Goal: Information Seeking & Learning: Learn about a topic

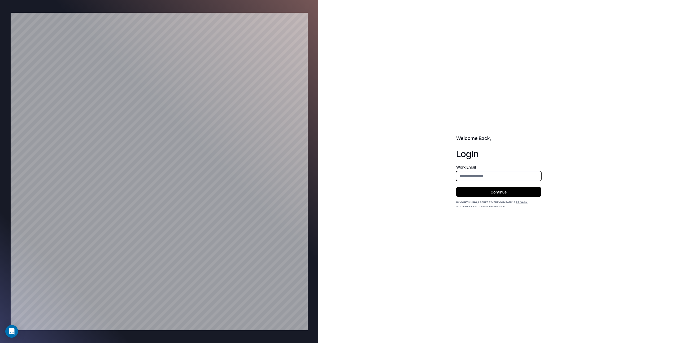
click at [472, 175] on input "email" at bounding box center [499, 176] width 84 height 10
type input "**********"
click at [498, 191] on button "Continue" at bounding box center [498, 192] width 85 height 10
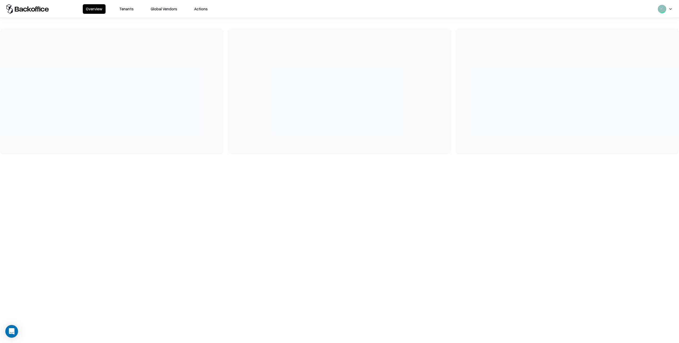
click at [128, 8] on button "Tenants" at bounding box center [126, 9] width 21 height 10
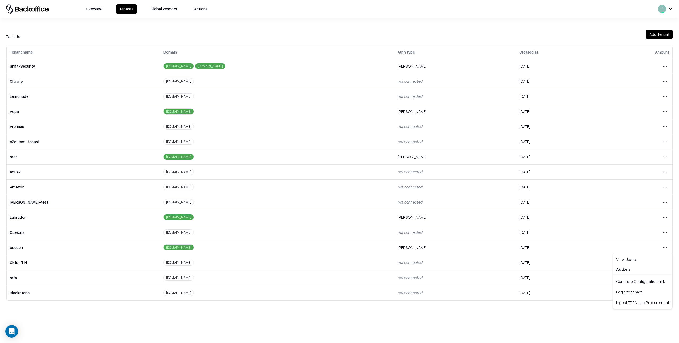
click at [665, 248] on html "Overview Tenants Global Vendors Actions Tenants Add Tenant Tenant name Domain A…" at bounding box center [339, 171] width 679 height 343
click at [632, 293] on div "Login to tenant" at bounding box center [642, 292] width 57 height 11
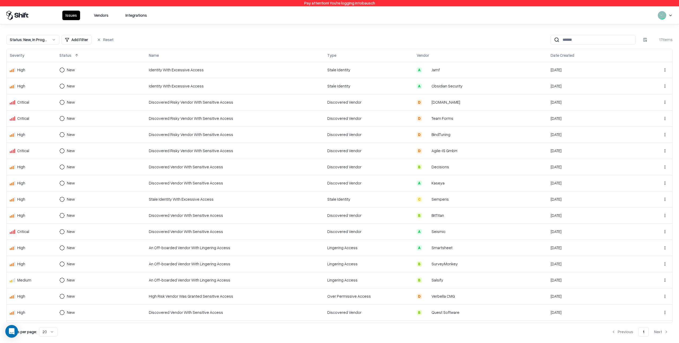
click at [50, 40] on button "Status : New, In Progress" at bounding box center [32, 40] width 53 height 10
click at [37, 106] on button "Remove" at bounding box center [33, 106] width 48 height 10
click at [450, 70] on div "A Jamf" at bounding box center [481, 70] width 128 height 6
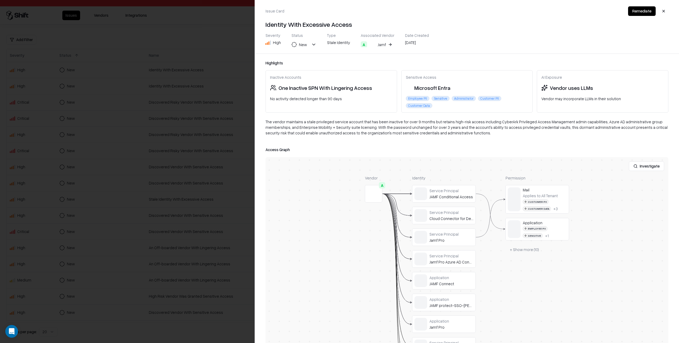
click at [387, 45] on button "A Jamf" at bounding box center [377, 45] width 33 height 10
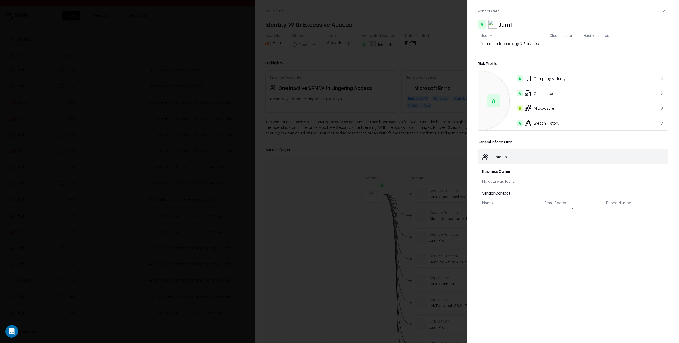
click at [663, 10] on button "button" at bounding box center [664, 11] width 10 height 10
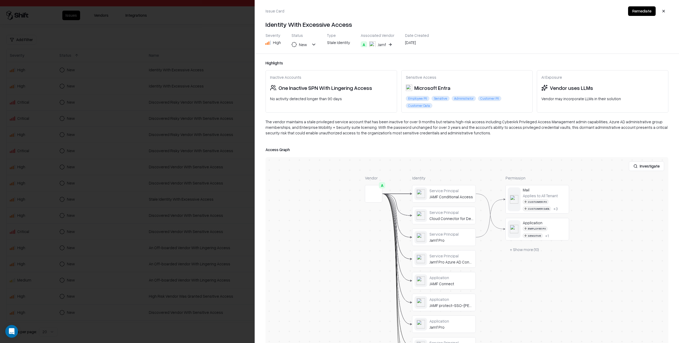
click at [662, 10] on button "button" at bounding box center [664, 11] width 10 height 10
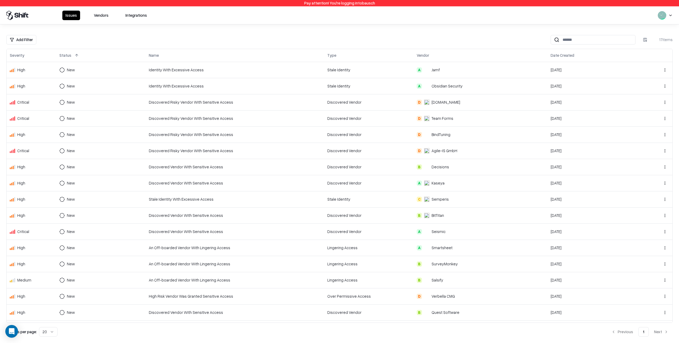
scroll to position [14, 0]
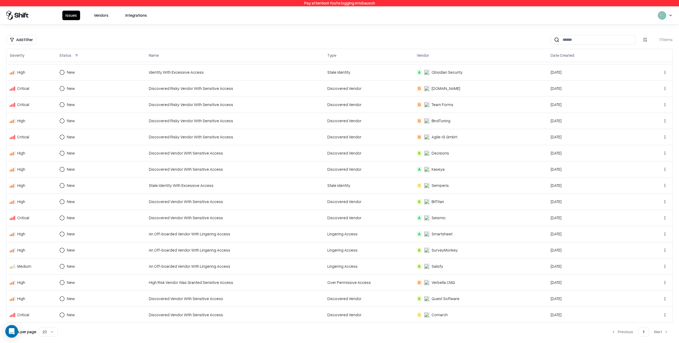
click at [449, 265] on div "B Salsify" at bounding box center [481, 267] width 128 height 6
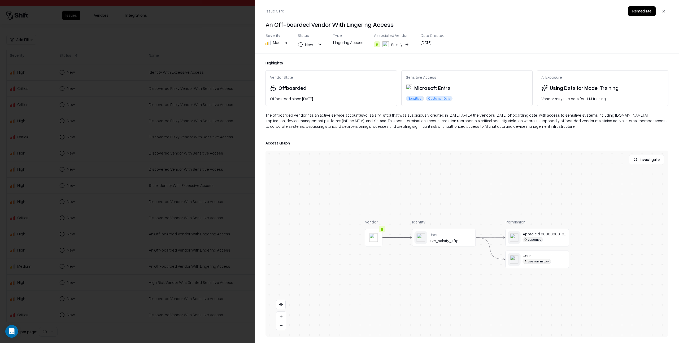
click at [663, 12] on button "button" at bounding box center [664, 11] width 10 height 10
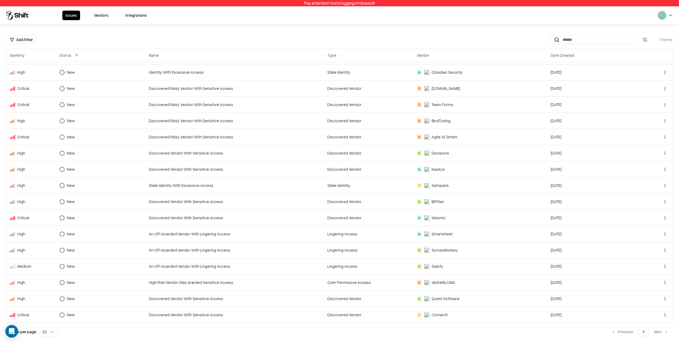
click at [105, 16] on button "Vendors" at bounding box center [101, 16] width 21 height 10
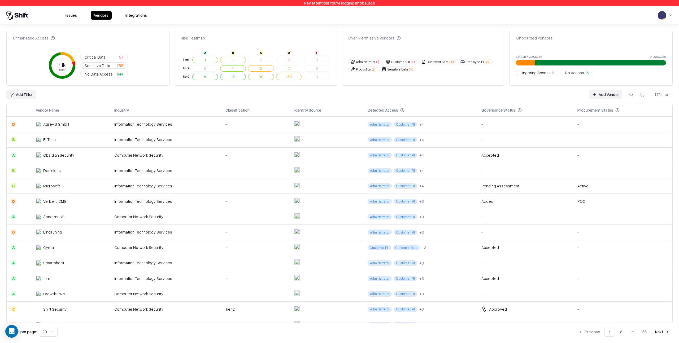
click at [249, 185] on div "-" at bounding box center [255, 186] width 60 height 6
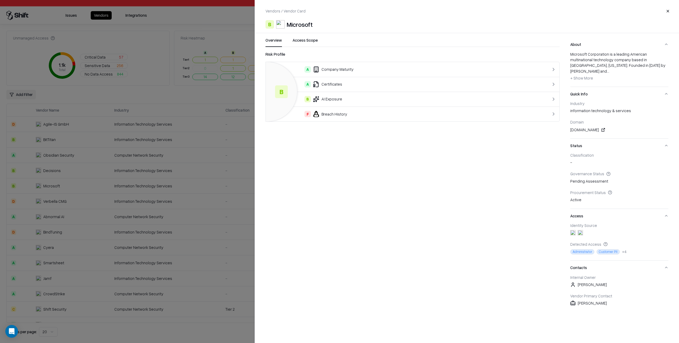
click at [578, 140] on button "Status" at bounding box center [619, 146] width 98 height 14
click at [579, 154] on button "Access" at bounding box center [619, 160] width 98 height 14
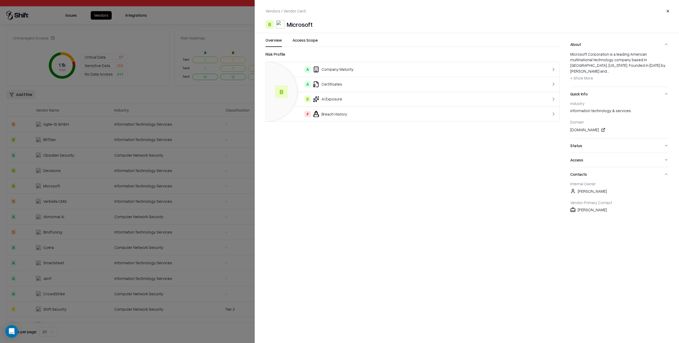
click at [576, 169] on button "Contacts" at bounding box center [619, 174] width 98 height 14
click at [576, 153] on button "Access" at bounding box center [619, 160] width 98 height 14
click at [576, 140] on button "Status" at bounding box center [619, 146] width 98 height 14
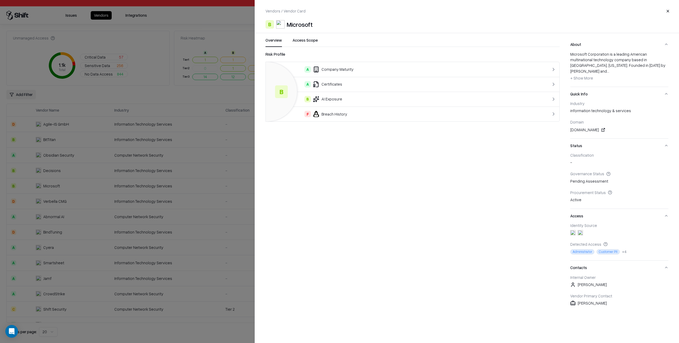
click at [581, 76] on span "+ Show More" at bounding box center [581, 78] width 23 height 5
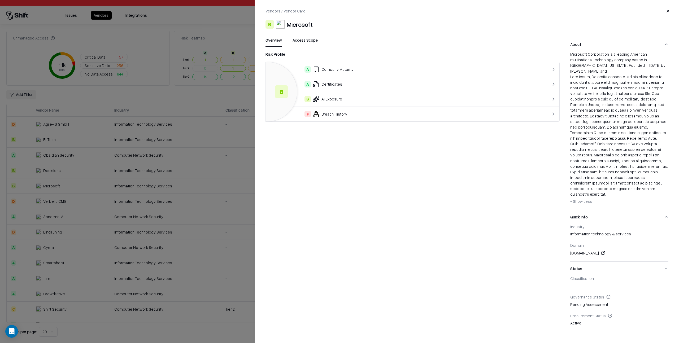
click at [583, 199] on span "- Show Less" at bounding box center [581, 201] width 22 height 5
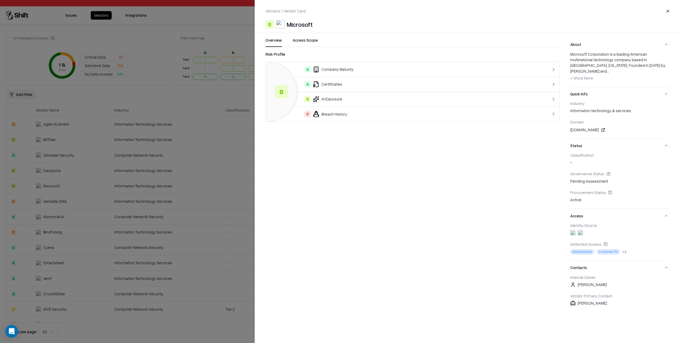
click at [380, 70] on div "A Company Maturity" at bounding box center [396, 69] width 252 height 6
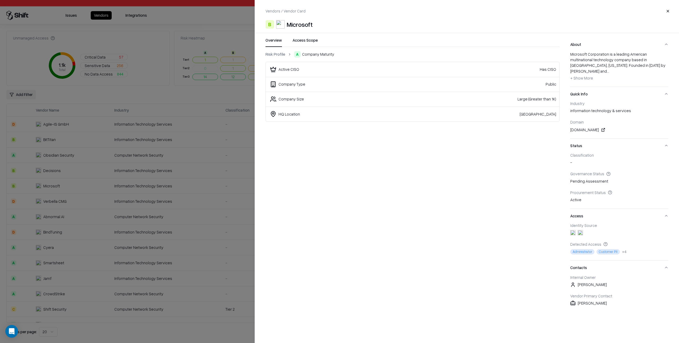
click at [279, 55] on link "Risk Profile" at bounding box center [276, 54] width 20 height 6
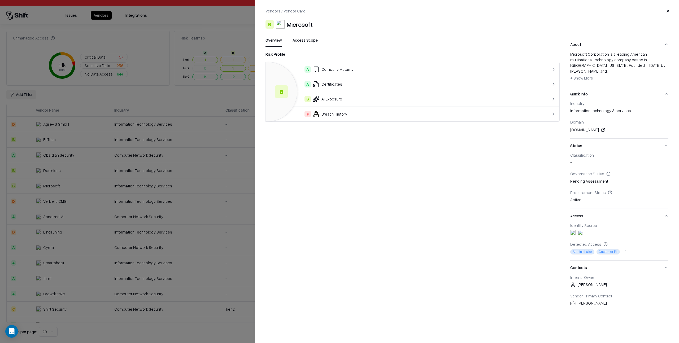
click at [362, 86] on div "A Certificates" at bounding box center [396, 84] width 252 height 6
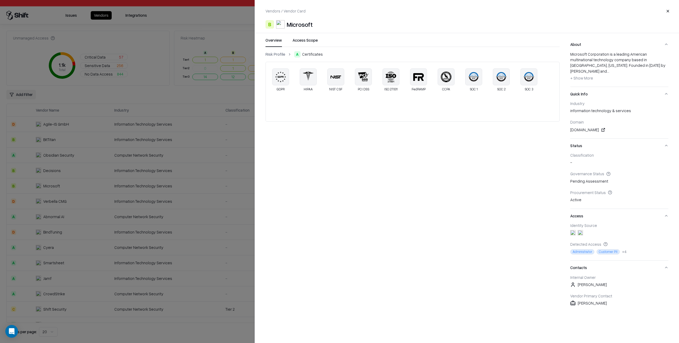
click at [476, 77] on icon at bounding box center [473, 76] width 10 height 1
drag, startPoint x: 474, startPoint y: 84, endPoint x: 474, endPoint y: 90, distance: 5.9
click at [474, 85] on div "SOC 1" at bounding box center [473, 79] width 17 height 23
drag, startPoint x: 474, startPoint y: 90, endPoint x: 445, endPoint y: 90, distance: 28.4
click at [473, 90] on div "SOC 1" at bounding box center [474, 89] width 8 height 3
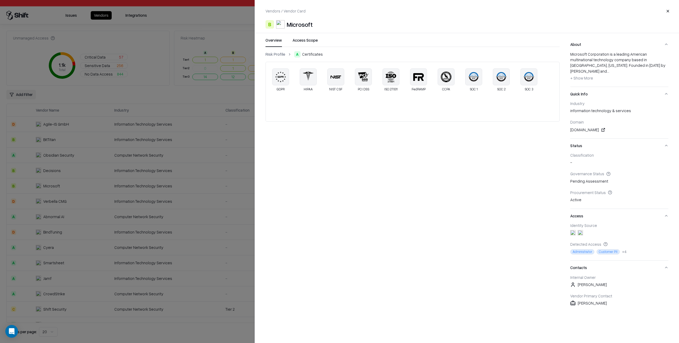
click at [334, 75] on icon at bounding box center [336, 77] width 11 height 11
click at [309, 77] on icon at bounding box center [308, 76] width 11 height 9
drag, startPoint x: 278, startPoint y: 77, endPoint x: 290, endPoint y: 80, distance: 13.1
click at [278, 78] on icon at bounding box center [280, 77] width 11 height 11
drag, startPoint x: 308, startPoint y: 81, endPoint x: 304, endPoint y: 90, distance: 8.9
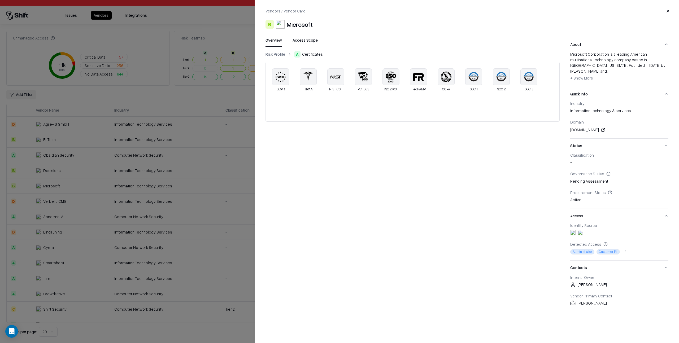
click at [306, 83] on div at bounding box center [308, 76] width 17 height 17
drag, startPoint x: 304, startPoint y: 90, endPoint x: 321, endPoint y: 90, distance: 16.7
click at [322, 90] on div "GDPR HIPAA NIST CSF PCI DSS ISO 27001 FedRAMP CCPA SOC 1 SOC 2 SOC 3" at bounding box center [413, 79] width 294 height 35
drag, startPoint x: 336, startPoint y: 82, endPoint x: 339, endPoint y: 91, distance: 9.1
click at [336, 83] on div at bounding box center [335, 76] width 17 height 17
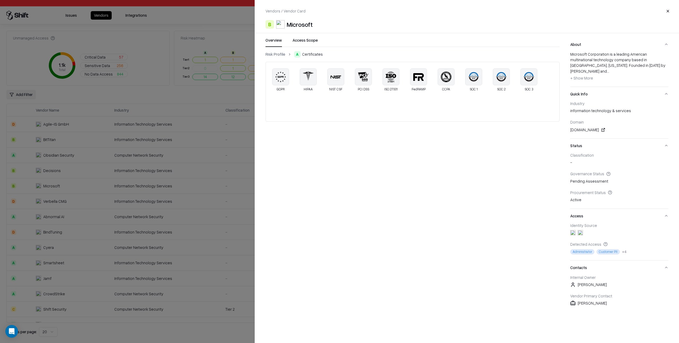
drag, startPoint x: 340, startPoint y: 91, endPoint x: 360, endPoint y: 92, distance: 19.9
click at [344, 92] on div "GDPR HIPAA NIST CSF PCI DSS ISO 27001 FedRAMP CCPA SOC 1 SOC 2 SOC 3" at bounding box center [413, 79] width 294 height 35
click at [381, 87] on div "GDPR HIPAA NIST CSF PCI DSS ISO 27001 FedRAMP CCPA SOC 1 SOC 2 SOC 3" at bounding box center [413, 79] width 294 height 35
click at [277, 54] on link "Risk Profile" at bounding box center [276, 54] width 20 height 6
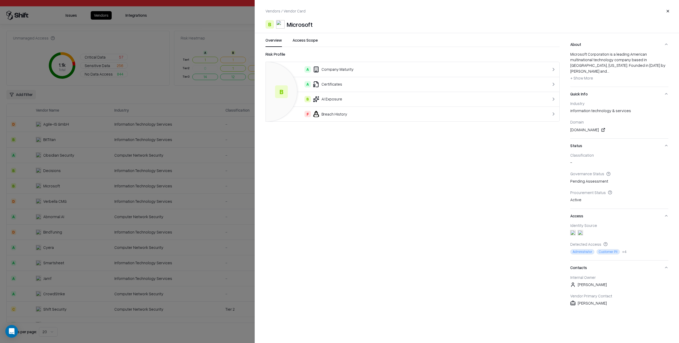
click at [349, 97] on div "B AI Exposure" at bounding box center [396, 99] width 252 height 6
click at [278, 53] on link "Risk Profile" at bounding box center [276, 54] width 20 height 6
click at [351, 113] on div "F Breach History" at bounding box center [396, 114] width 252 height 6
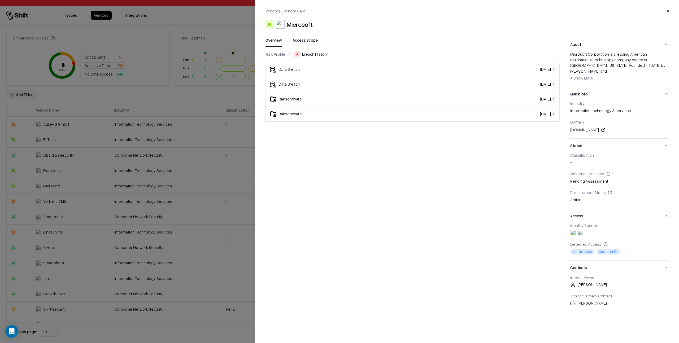
click at [327, 67] on div "Data Breach" at bounding box center [366, 69] width 193 height 6
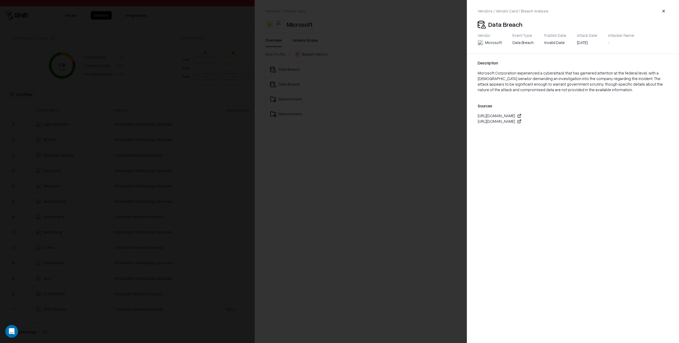
click at [665, 11] on button "button" at bounding box center [664, 11] width 10 height 10
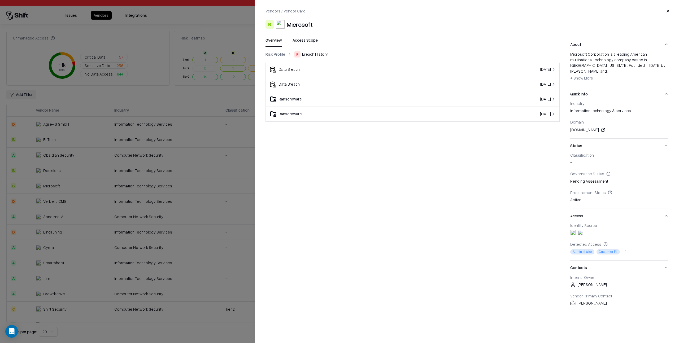
click at [333, 82] on div "Data Breach" at bounding box center [366, 84] width 193 height 6
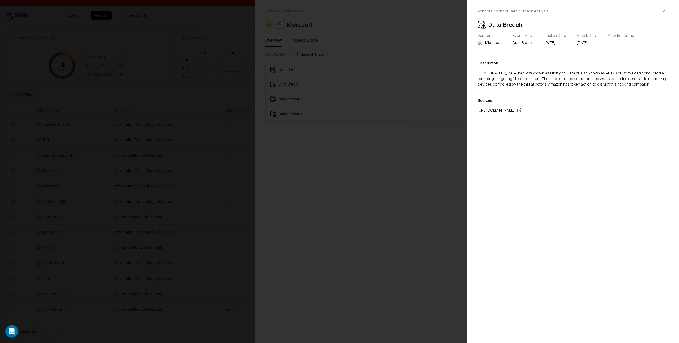
click at [664, 10] on button "button" at bounding box center [664, 11] width 10 height 10
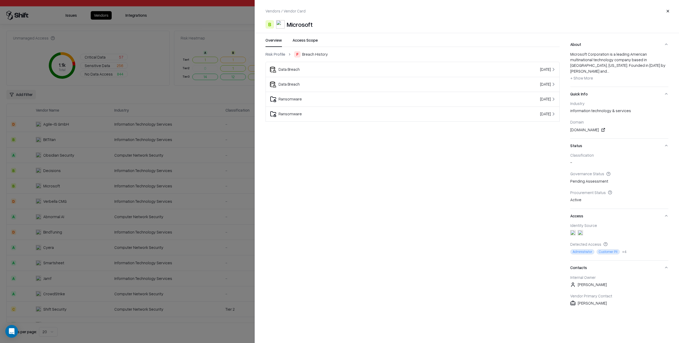
click at [314, 41] on button "Access Scope" at bounding box center [305, 42] width 25 height 10
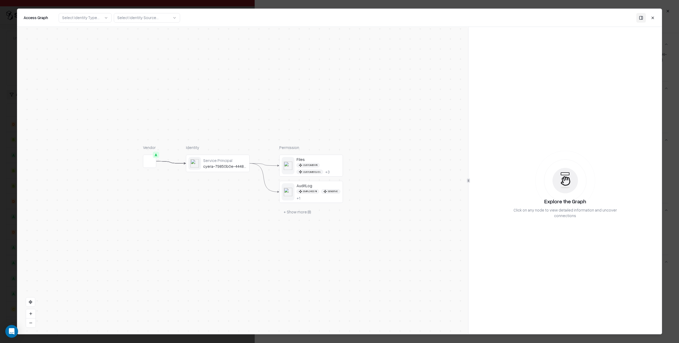
click at [225, 161] on div "Service Principal" at bounding box center [225, 160] width 44 height 5
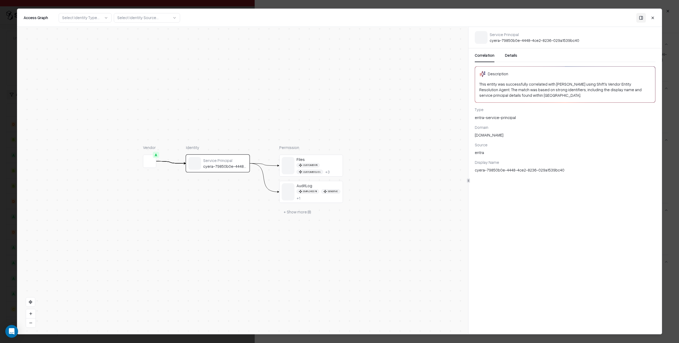
click at [322, 159] on div "Files" at bounding box center [319, 159] width 44 height 5
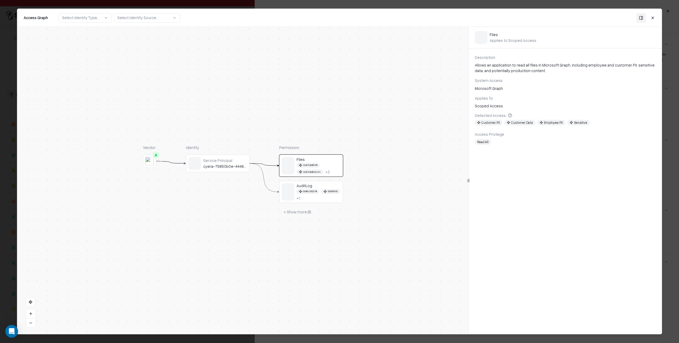
click at [331, 188] on div "AuditLog" at bounding box center [319, 185] width 44 height 5
click at [299, 214] on button "+ Show more ( 8 )" at bounding box center [297, 212] width 36 height 10
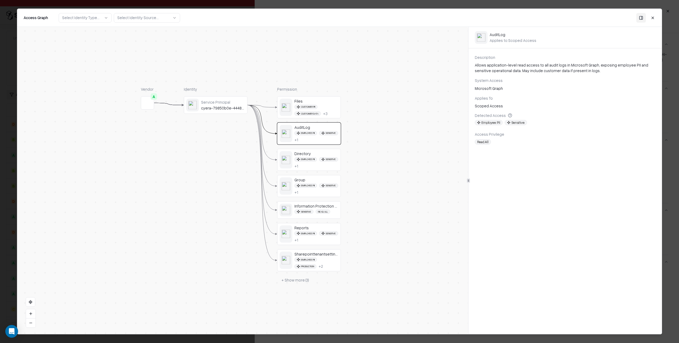
drag, startPoint x: 369, startPoint y: 198, endPoint x: 368, endPoint y: 158, distance: 40.3
click at [368, 158] on div "Vendor A Identity Service Principal cyera-79850b0e-4448-4ce2-8236-029a1539bc40 …" at bounding box center [242, 180] width 451 height 307
click at [653, 17] on button "Close" at bounding box center [653, 18] width 10 height 10
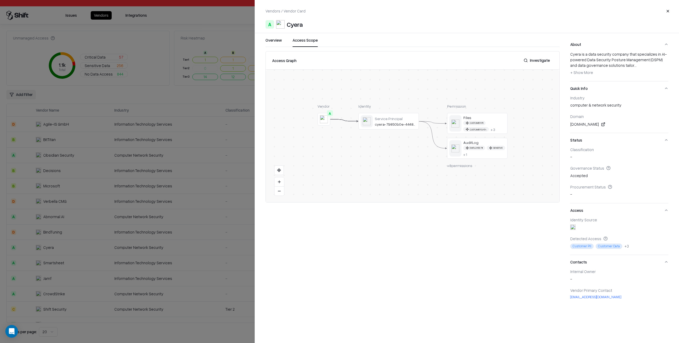
click at [667, 11] on button "Close" at bounding box center [668, 11] width 10 height 10
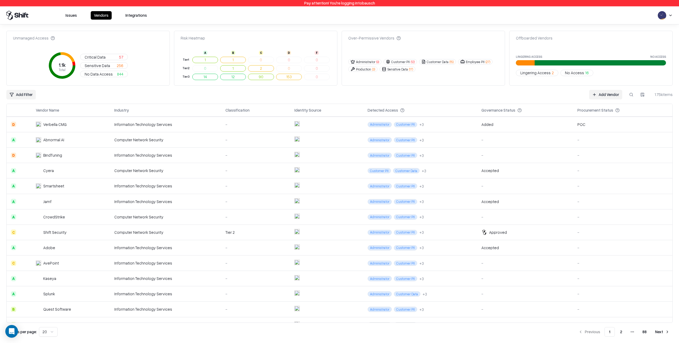
scroll to position [102, 0]
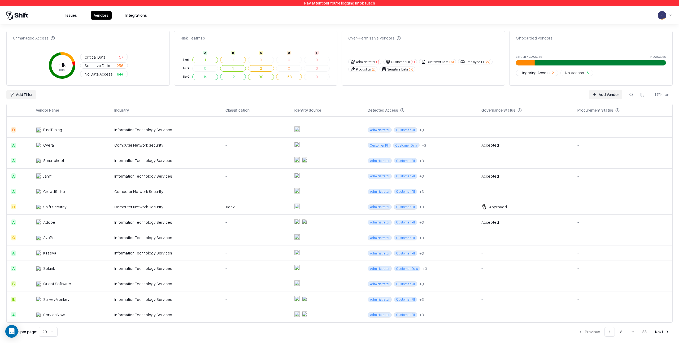
click at [202, 191] on div "Computer Network Security" at bounding box center [165, 192] width 103 height 6
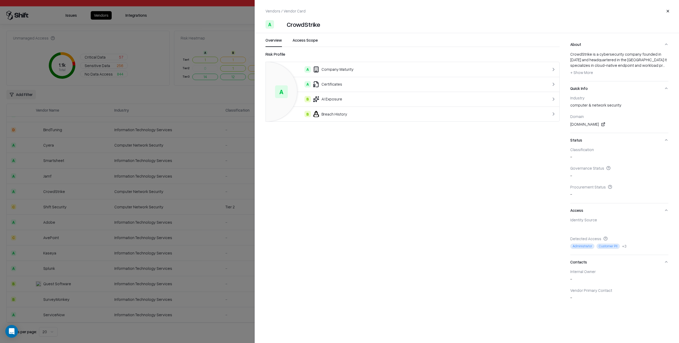
click at [602, 124] on link at bounding box center [603, 124] width 6 height 6
click at [582, 72] on span "+ Show More" at bounding box center [581, 72] width 23 height 5
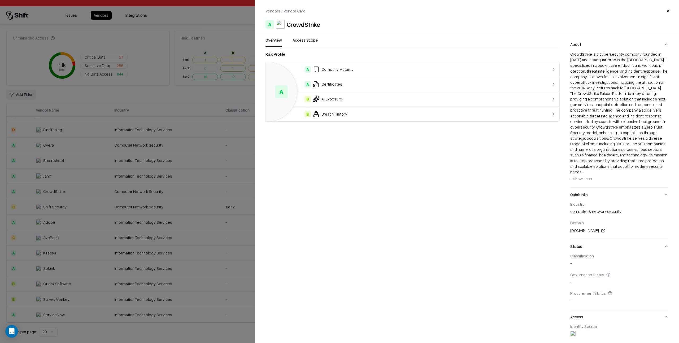
click at [585, 176] on span "- Show Less" at bounding box center [581, 178] width 22 height 5
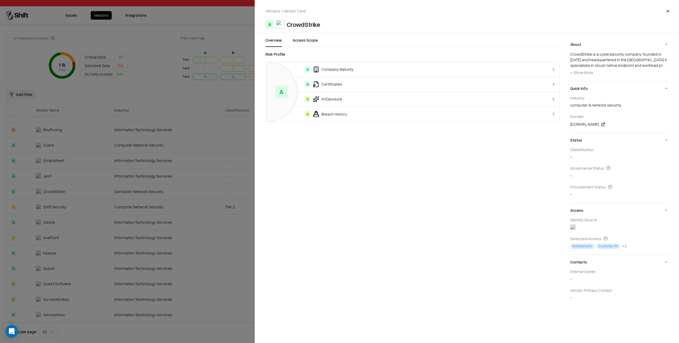
click at [363, 86] on div "A Certificates" at bounding box center [396, 84] width 252 height 6
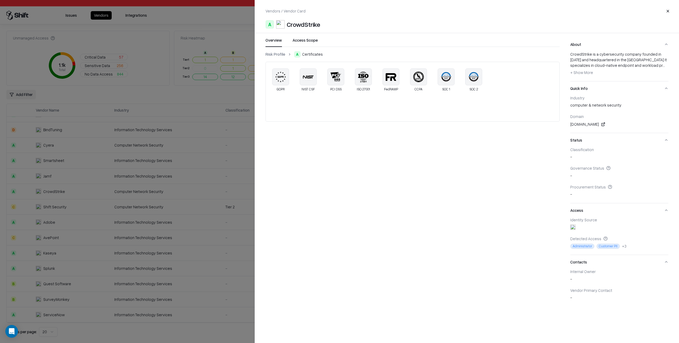
click at [277, 54] on link "Risk Profile" at bounding box center [276, 54] width 20 height 6
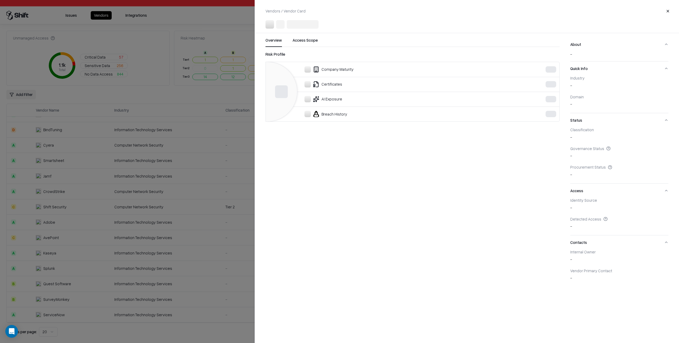
click at [238, 224] on div at bounding box center [339, 171] width 679 height 343
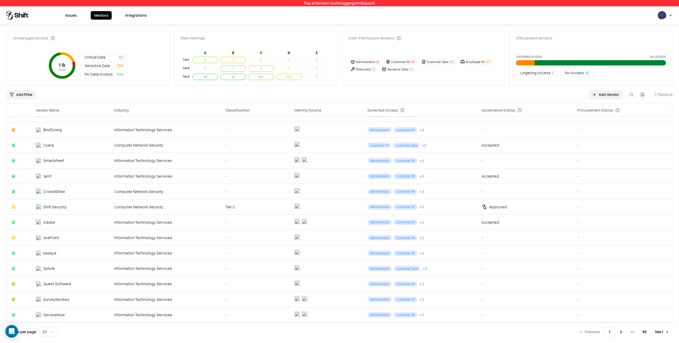
click at [205, 222] on div "Information Technology Services" at bounding box center [165, 223] width 103 height 6
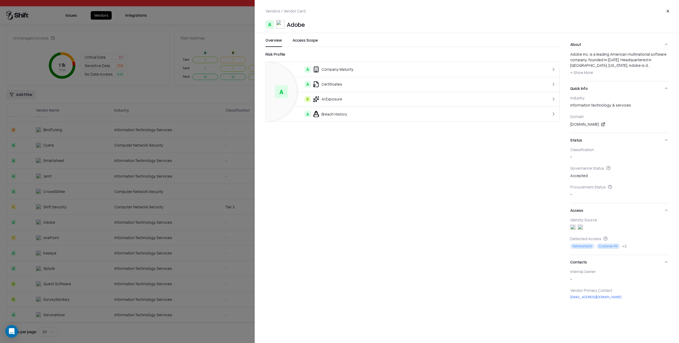
click at [310, 41] on button "Access Scope" at bounding box center [305, 42] width 25 height 10
click at [274, 41] on button "Overview" at bounding box center [274, 42] width 16 height 10
click at [306, 41] on button "Access Scope" at bounding box center [305, 42] width 25 height 10
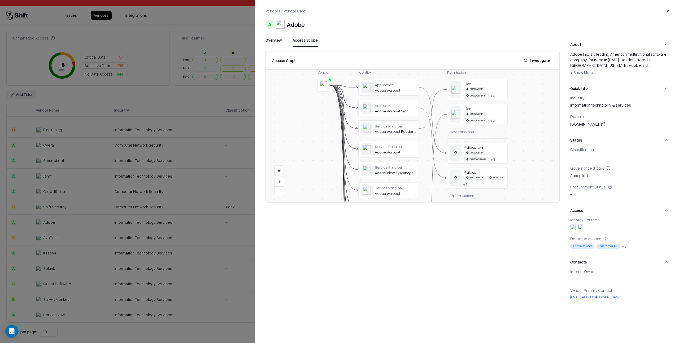
click at [543, 62] on button "Investigate" at bounding box center [536, 61] width 33 height 10
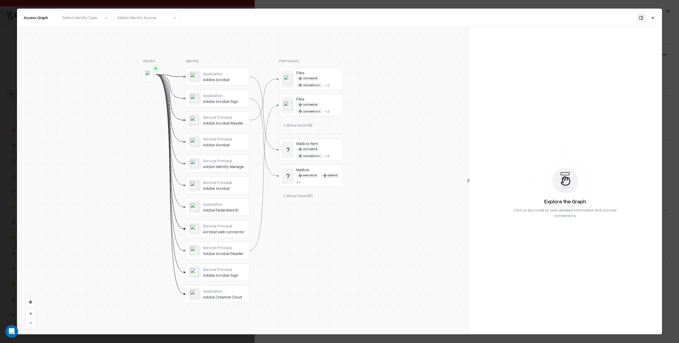
click at [326, 76] on div "Files Customer PII Customer Data + 3" at bounding box center [318, 78] width 44 height 17
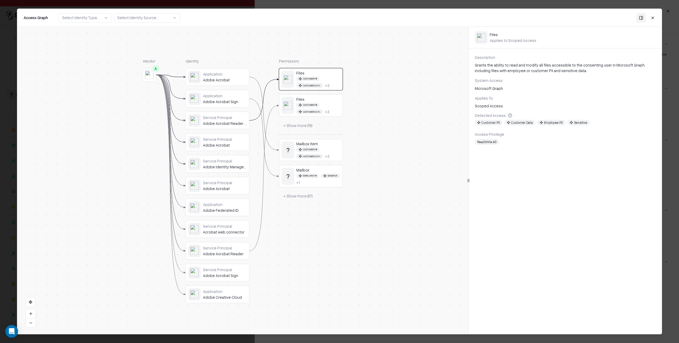
drag, startPoint x: 654, startPoint y: 17, endPoint x: 646, endPoint y: 24, distance: 10.4
click at [654, 18] on button "Close" at bounding box center [653, 18] width 10 height 10
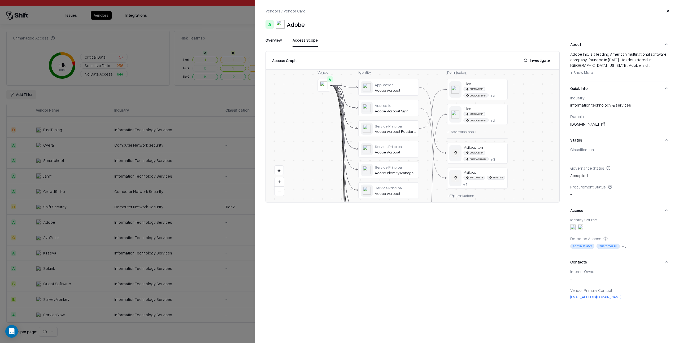
click at [668, 11] on button "Close" at bounding box center [668, 11] width 10 height 10
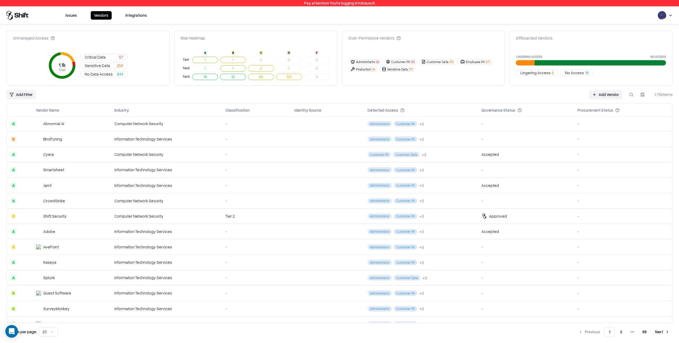
scroll to position [102, 0]
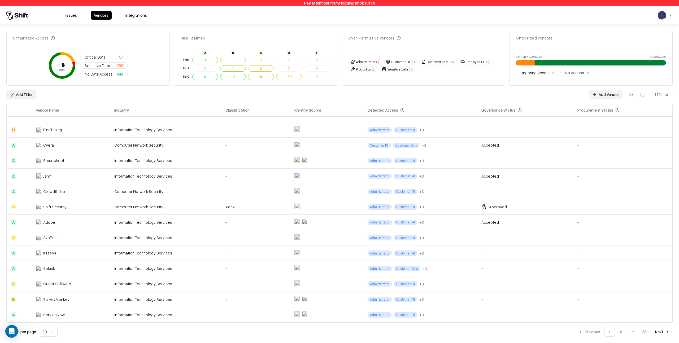
click at [81, 95] on div "Add Filter Add Vendor 1.75k items" at bounding box center [339, 95] width 666 height 10
click at [25, 93] on html "Pay attention! You're logging into bausch Issues Vendors Integrations Unmanaged…" at bounding box center [339, 171] width 679 height 343
click at [16, 114] on div "Rating" at bounding box center [35, 113] width 55 height 9
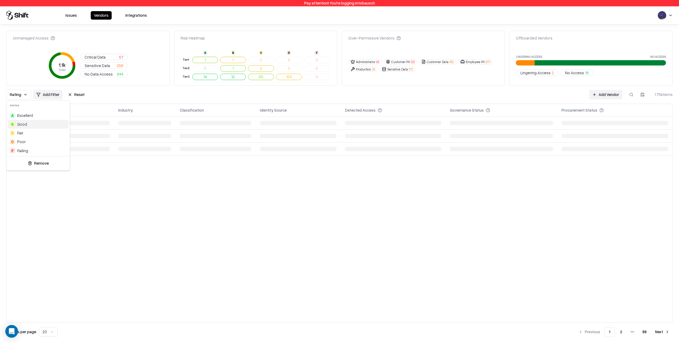
scroll to position [0, 0]
click at [26, 114] on span "Excellent" at bounding box center [25, 116] width 16 height 6
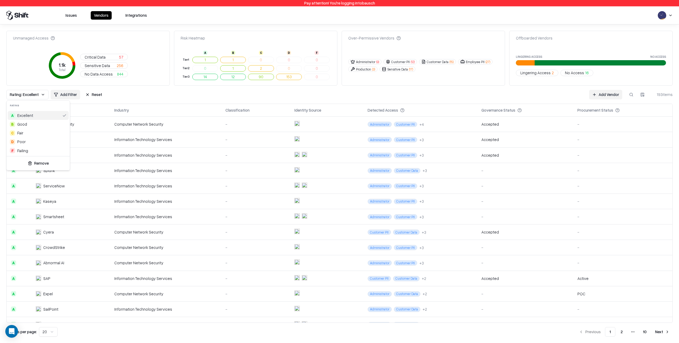
click at [129, 96] on html "Pay attention! You're logging into bausch Issues Vendors Integrations Unmanaged…" at bounding box center [339, 171] width 679 height 343
click at [134, 111] on button at bounding box center [134, 110] width 6 height 6
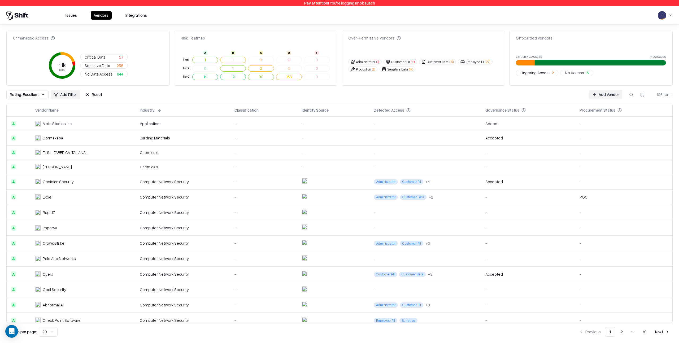
click at [161, 110] on button at bounding box center [160, 110] width 6 height 6
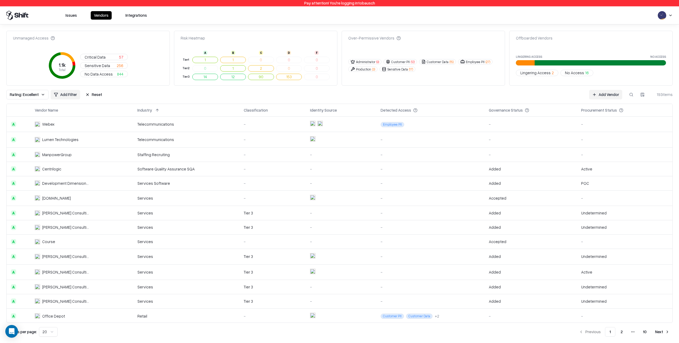
click at [64, 95] on html "Pay attention! You're logging into bausch Issues Vendors Integrations Unmanaged…" at bounding box center [339, 171] width 679 height 343
click at [75, 139] on div "Classification" at bounding box center [78, 139] width 55 height 9
click at [63, 125] on div "Tier 3" at bounding box center [81, 125] width 61 height 9
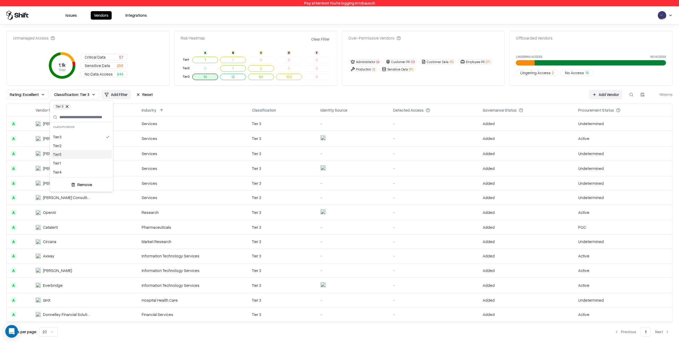
click at [187, 99] on html "Pay attention! You're logging into bausch Issues Vendors Integrations Unmanaged…" at bounding box center [339, 171] width 679 height 343
click at [124, 213] on td "OpenAI" at bounding box center [84, 212] width 106 height 15
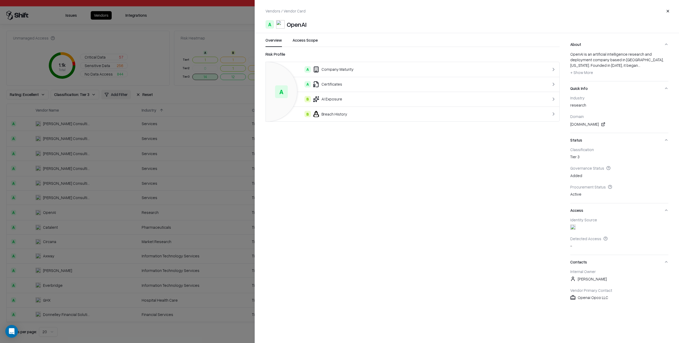
click at [224, 185] on div at bounding box center [339, 171] width 679 height 343
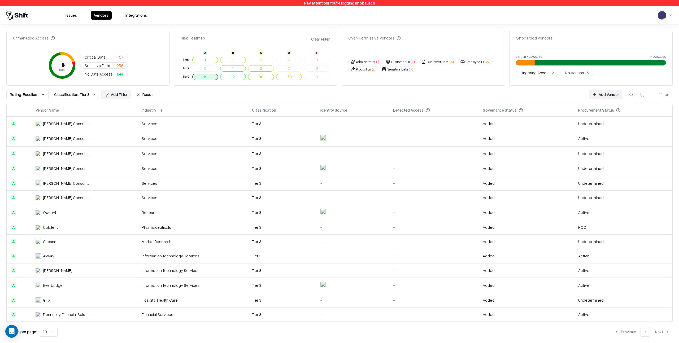
click at [37, 95] on span "Rating: Excellent" at bounding box center [24, 95] width 29 height 6
click at [33, 150] on div "F Failing" at bounding box center [38, 150] width 61 height 9
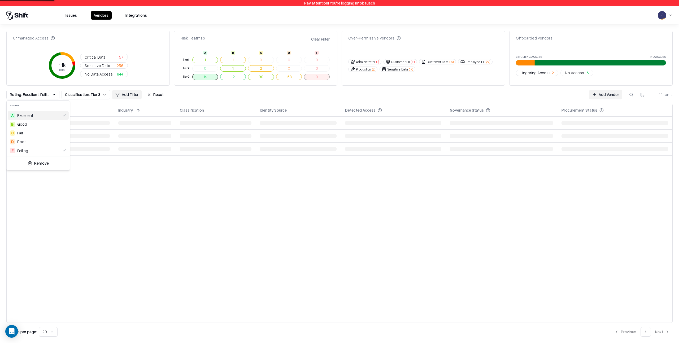
click at [56, 115] on div "A Excellent" at bounding box center [38, 115] width 61 height 9
click at [80, 94] on html "Pay attention! You're logging into bausch Issues Vendors Integrations Unmanaged…" at bounding box center [339, 171] width 679 height 343
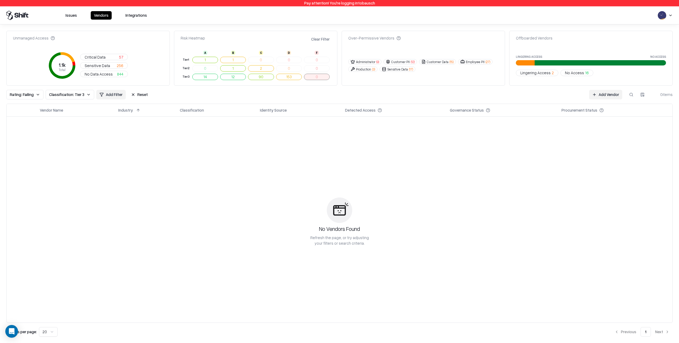
click at [80, 94] on span "Classification: Tier 3" at bounding box center [66, 95] width 35 height 6
click at [62, 164] on div "Tier 1" at bounding box center [76, 163] width 61 height 9
drag, startPoint x: 95, startPoint y: 136, endPoint x: 99, endPoint y: 137, distance: 4.0
click at [95, 136] on div "Tier 3" at bounding box center [76, 137] width 61 height 9
click at [176, 94] on html "Pay attention! You're logging into bausch Issues Vendors Integrations Unmanaged…" at bounding box center [339, 171] width 679 height 343
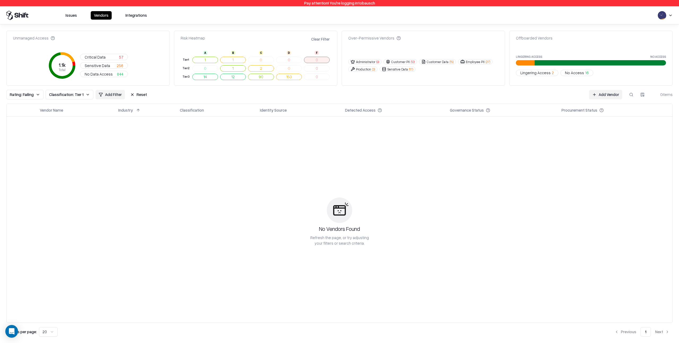
click at [293, 76] on button "153" at bounding box center [289, 77] width 26 height 6
